Goal: Task Accomplishment & Management: Manage account settings

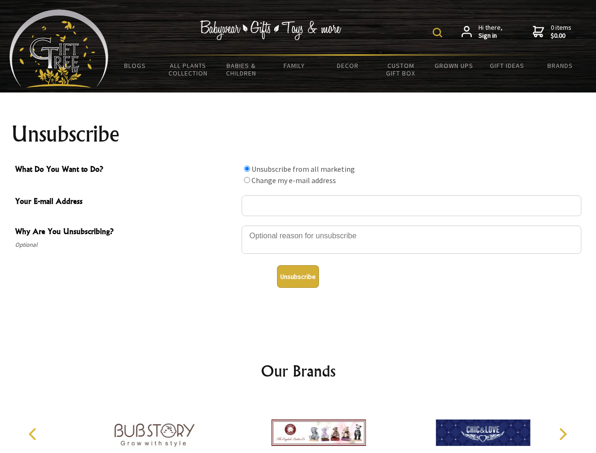
click at [439, 33] on img at bounding box center [437, 32] width 9 height 9
click at [298, 225] on div at bounding box center [412, 241] width 340 height 33
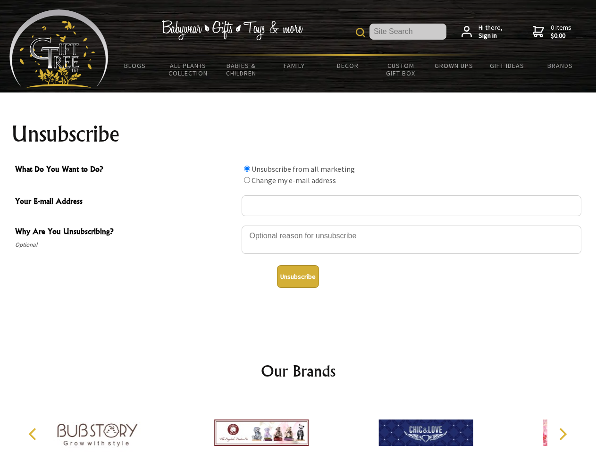
click at [247, 169] on input "What Do You Want to Do?" at bounding box center [247, 169] width 6 height 6
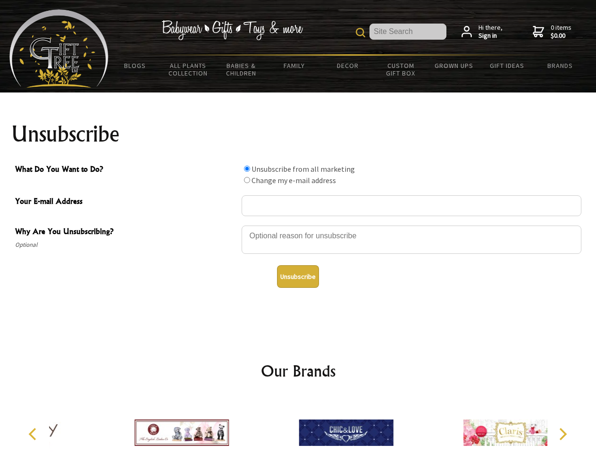
click at [247, 180] on input "What Do You Want to Do?" at bounding box center [247, 180] width 6 height 6
radio input "true"
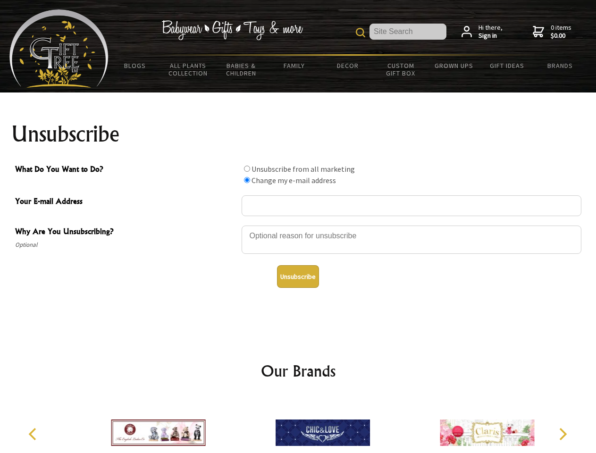
click at [298, 277] on button "Unsubscribe" at bounding box center [298, 276] width 42 height 23
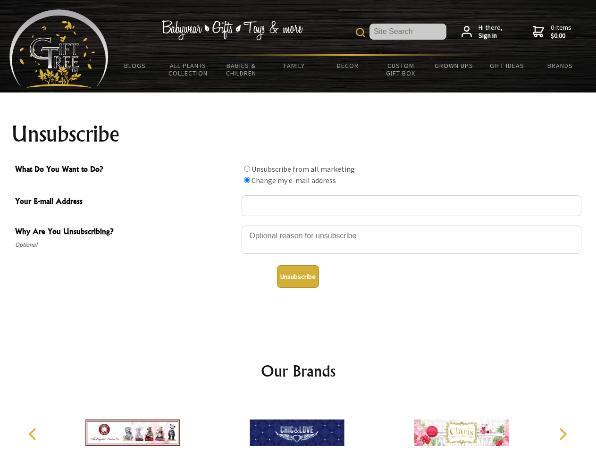
click at [34, 434] on icon "Previous" at bounding box center [33, 434] width 12 height 12
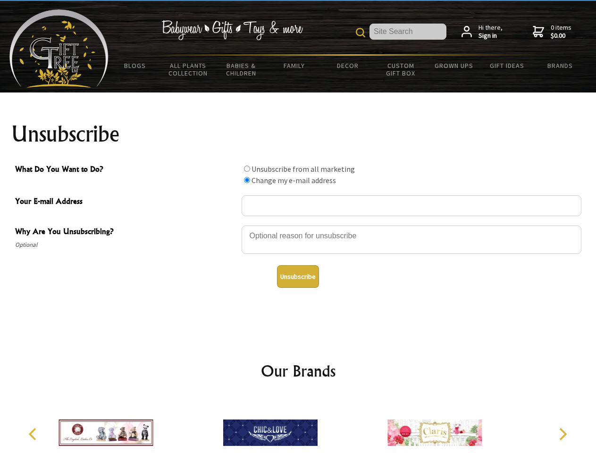
click at [563, 434] on icon "Next" at bounding box center [562, 434] width 12 height 12
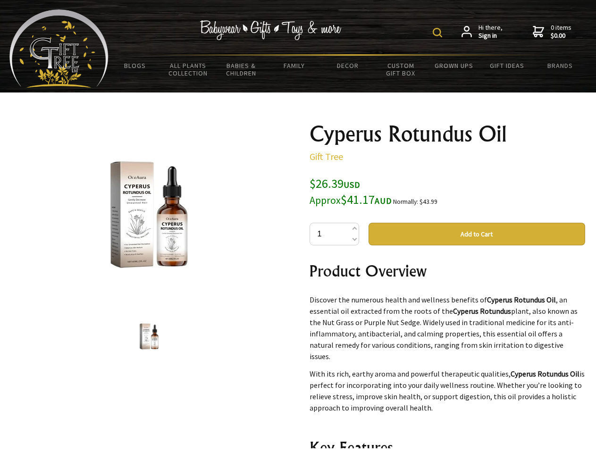
click at [439, 33] on img at bounding box center [437, 32] width 9 height 9
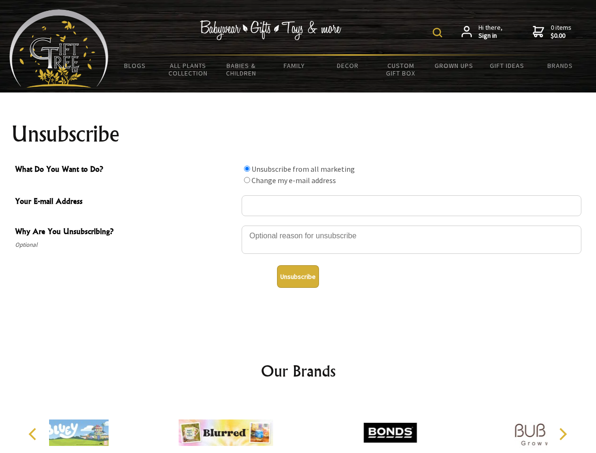
click at [439, 33] on img at bounding box center [437, 32] width 9 height 9
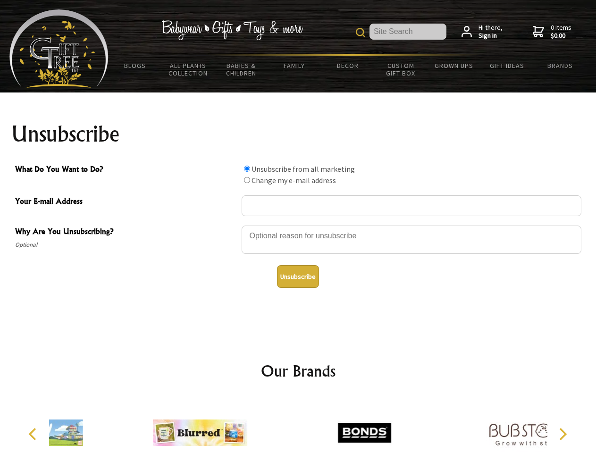
click at [298, 225] on div at bounding box center [412, 241] width 340 height 33
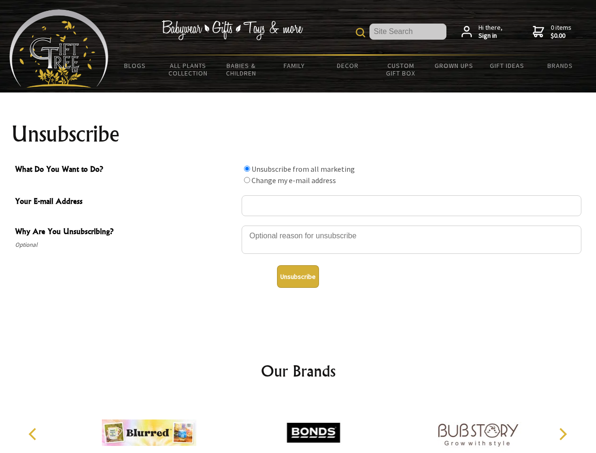
click at [247, 169] on input "What Do You Want to Do?" at bounding box center [247, 169] width 6 height 6
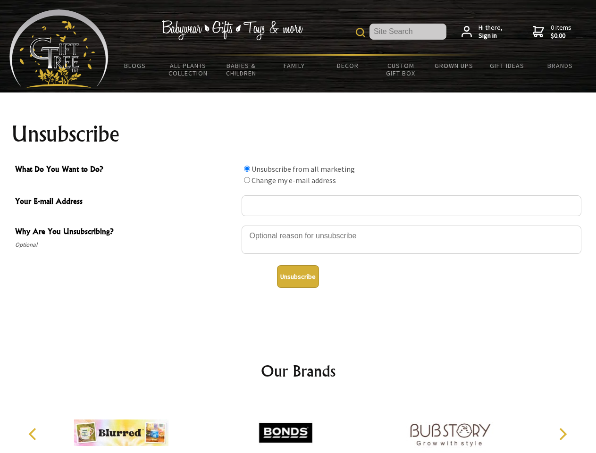
click at [247, 180] on input "What Do You Want to Do?" at bounding box center [247, 180] width 6 height 6
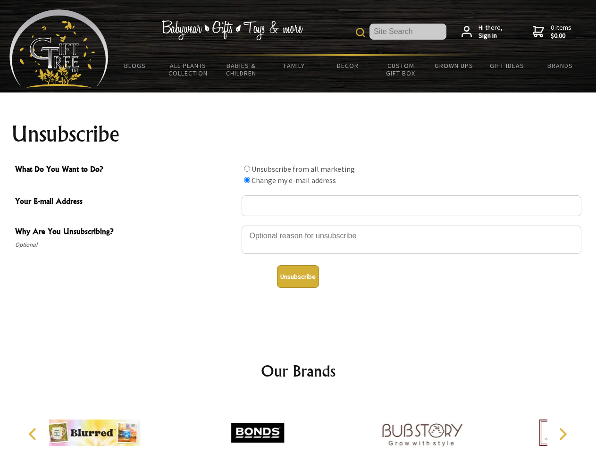
radio input "true"
click at [298, 277] on button "Unsubscribe" at bounding box center [298, 276] width 42 height 23
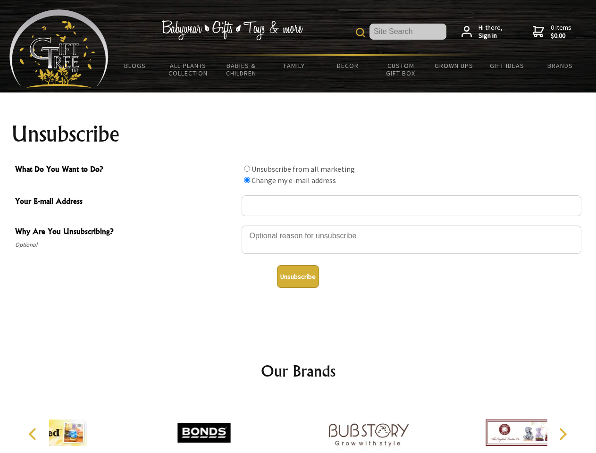
click at [298, 425] on div at bounding box center [368, 435] width 164 height 74
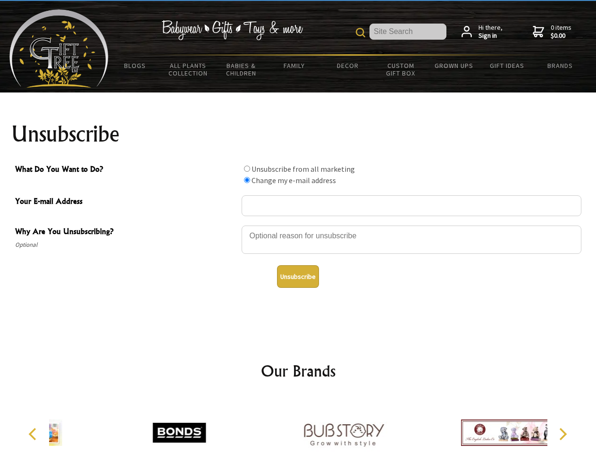
click at [34, 434] on icon "Previous" at bounding box center [33, 434] width 12 height 12
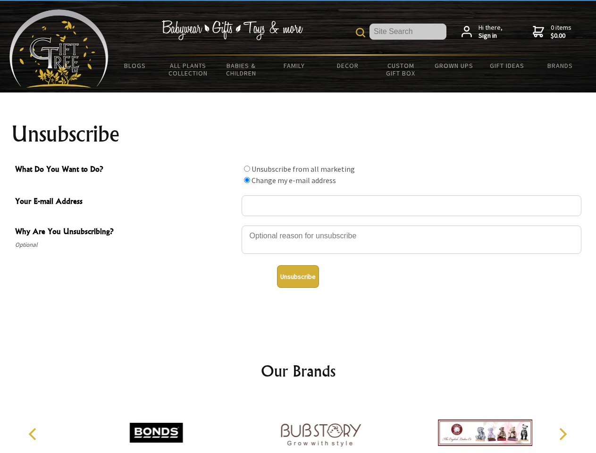
click at [563, 434] on icon "Next" at bounding box center [562, 434] width 12 height 12
